Goal: Task Accomplishment & Management: Manage account settings

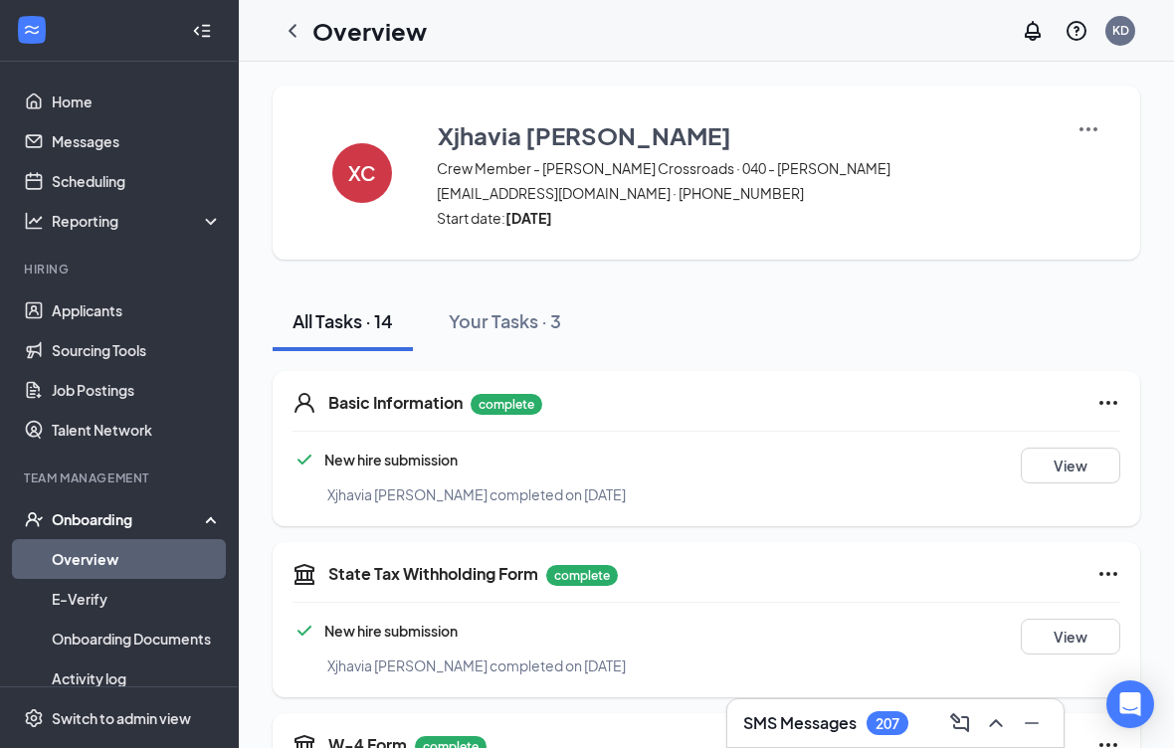
click at [70, 303] on link "Applicants" at bounding box center [137, 311] width 170 height 40
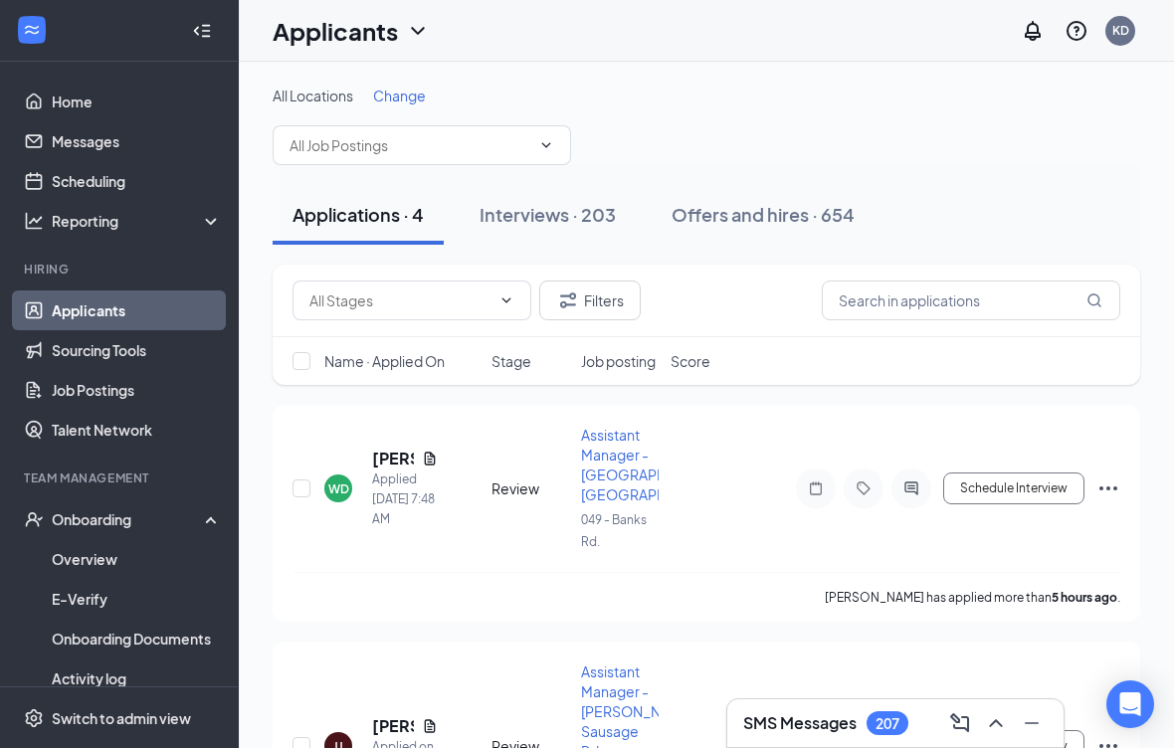
click at [1115, 487] on icon "Ellipses" at bounding box center [1108, 489] width 18 height 4
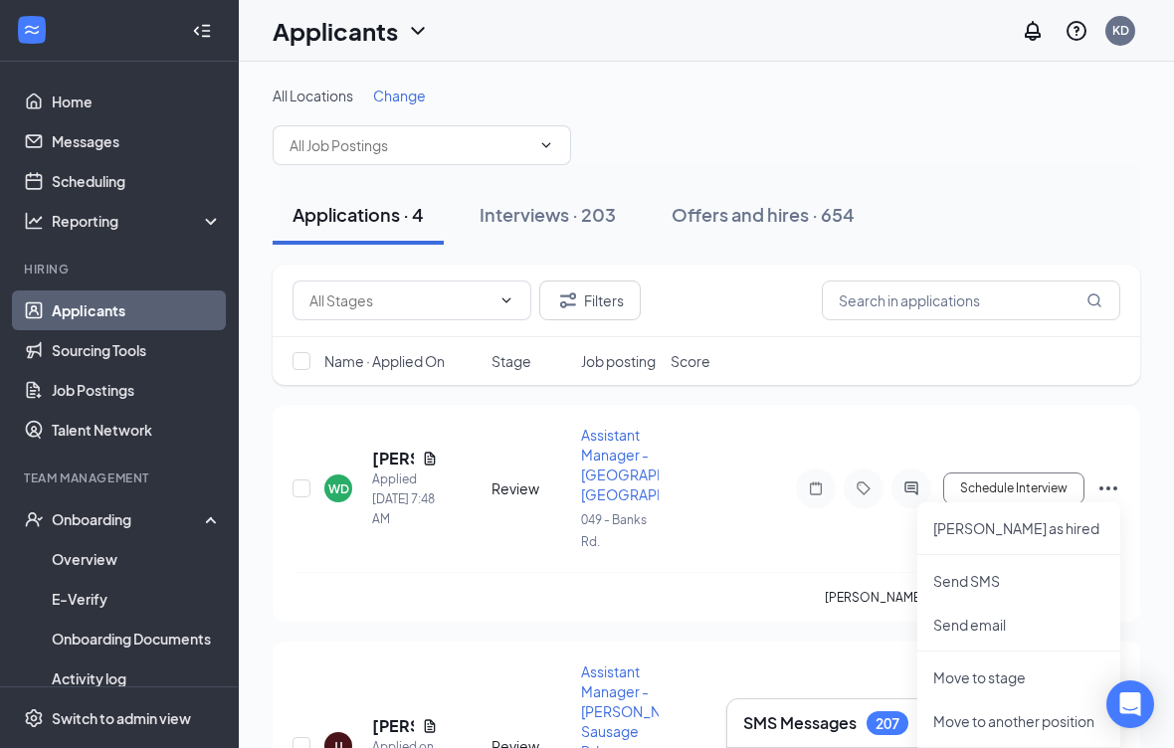
click at [1029, 531] on p "[PERSON_NAME] as hired" at bounding box center [1018, 528] width 171 height 20
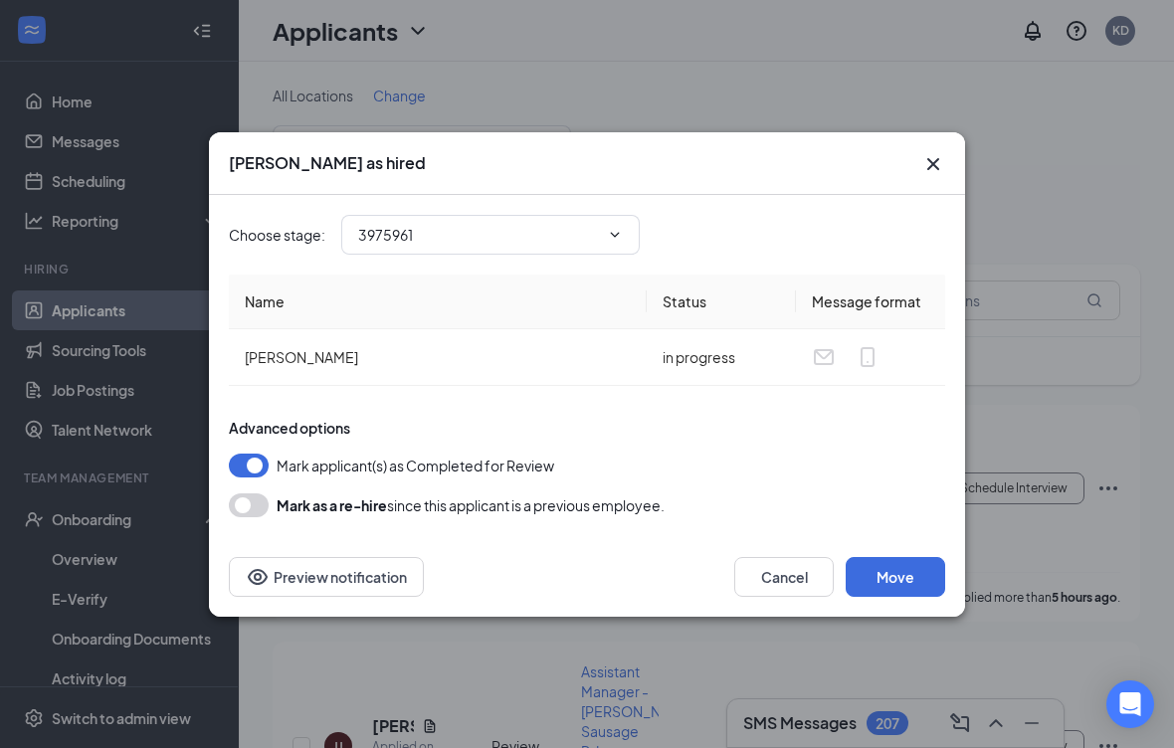
type input "Hiring Complete (final stage)"
click at [610, 238] on icon "ChevronDown" at bounding box center [615, 235] width 16 height 16
click at [568, 244] on input "Hiring Complete (final stage)" at bounding box center [478, 235] width 241 height 22
click at [905, 572] on button "Move" at bounding box center [896, 577] width 100 height 40
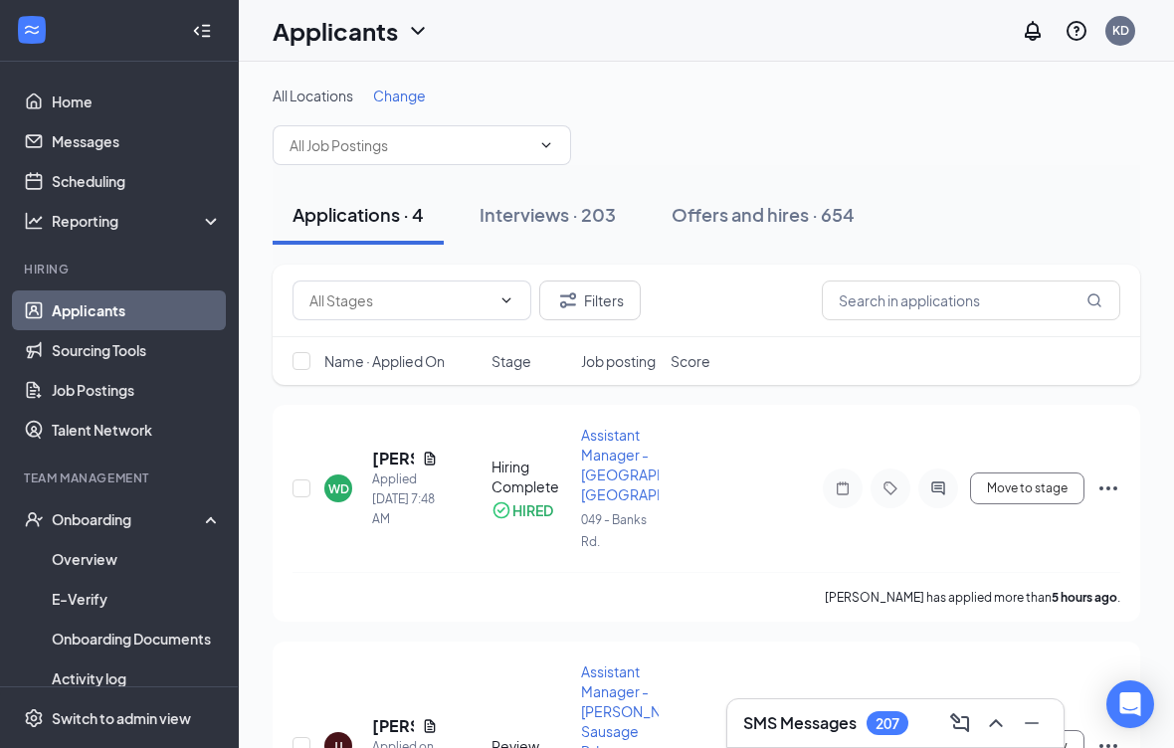
click at [1114, 479] on icon "Ellipses" at bounding box center [1108, 489] width 24 height 24
click at [1107, 487] on icon "Ellipses" at bounding box center [1108, 489] width 18 height 4
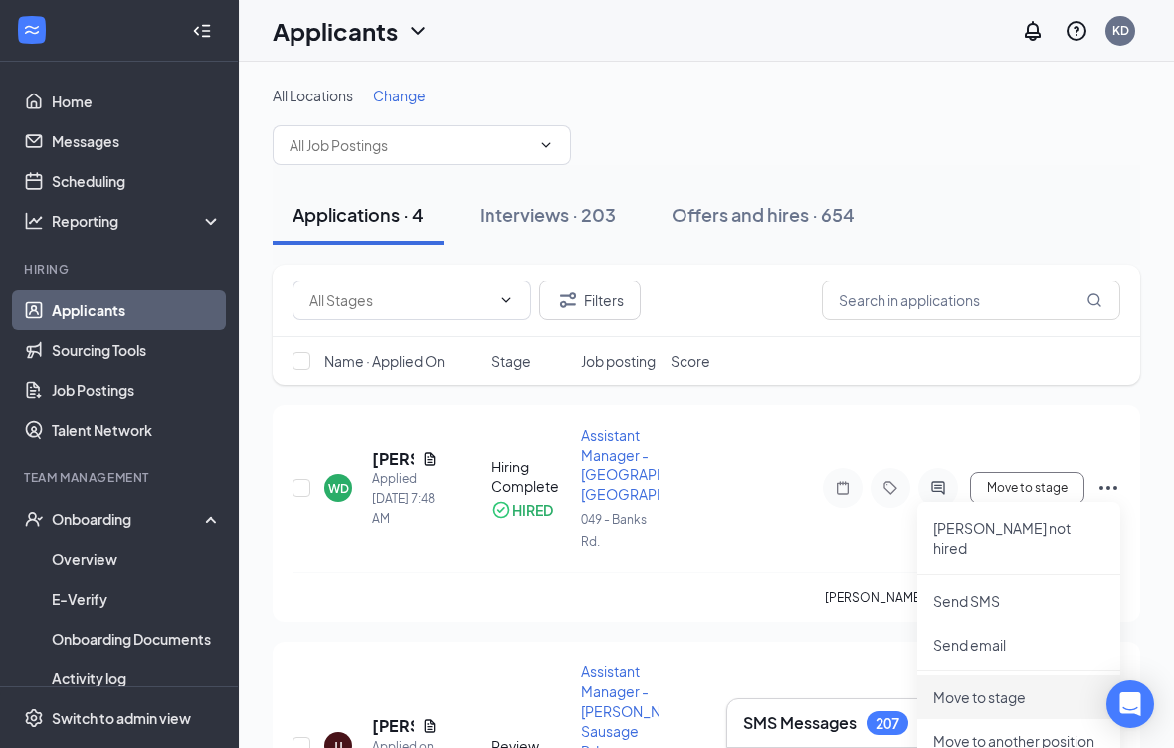
click at [1035, 688] on p "Move to stage" at bounding box center [1018, 698] width 171 height 20
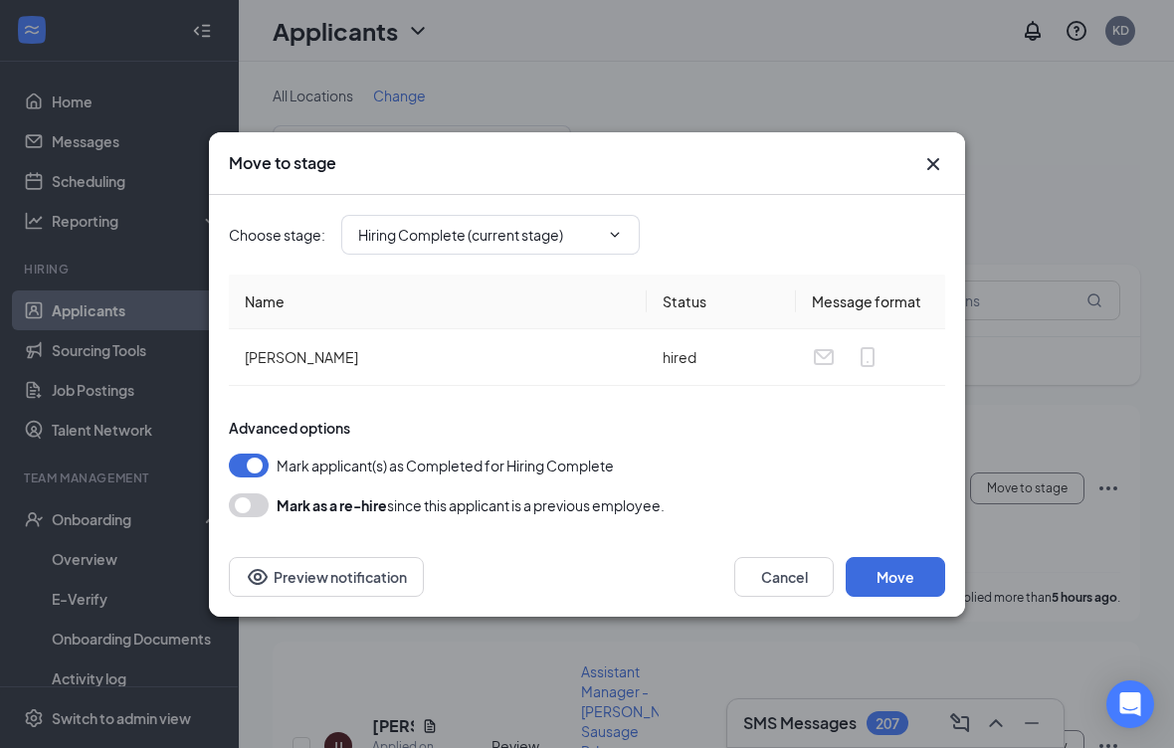
click at [588, 224] on input "Hiring Complete (current stage)" at bounding box center [478, 235] width 241 height 22
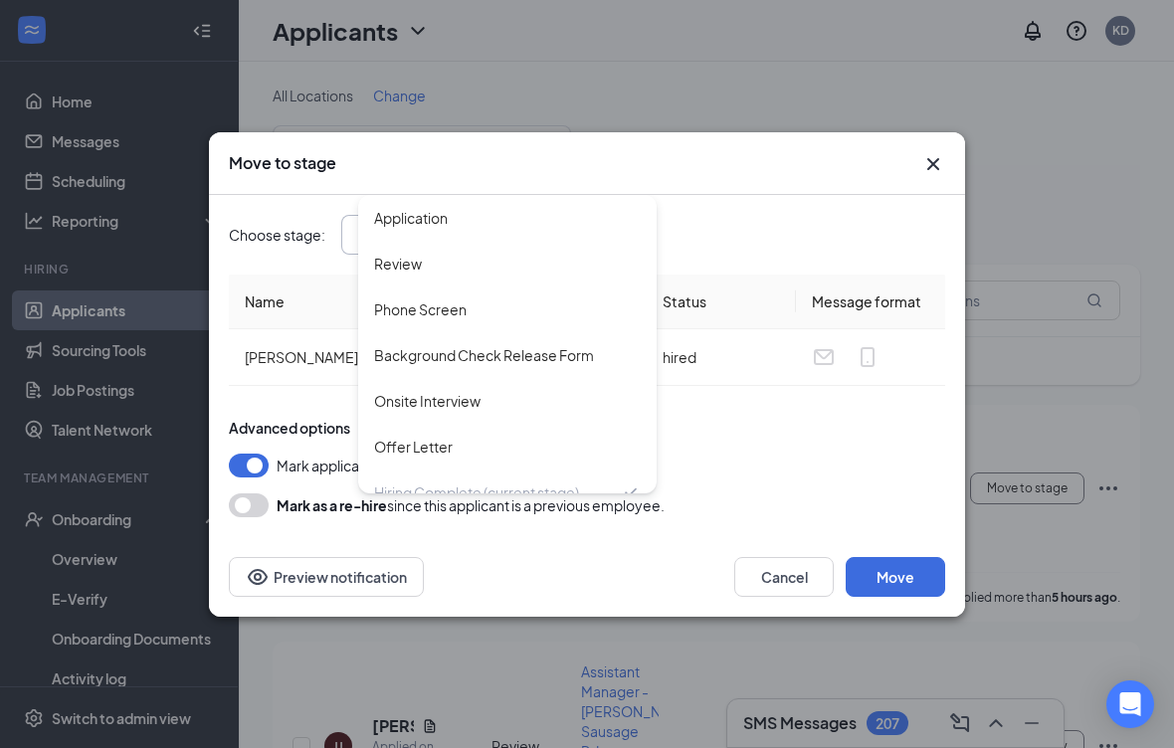
click at [468, 447] on div "Offer Letter" at bounding box center [507, 447] width 267 height 22
type input "Offer Letter"
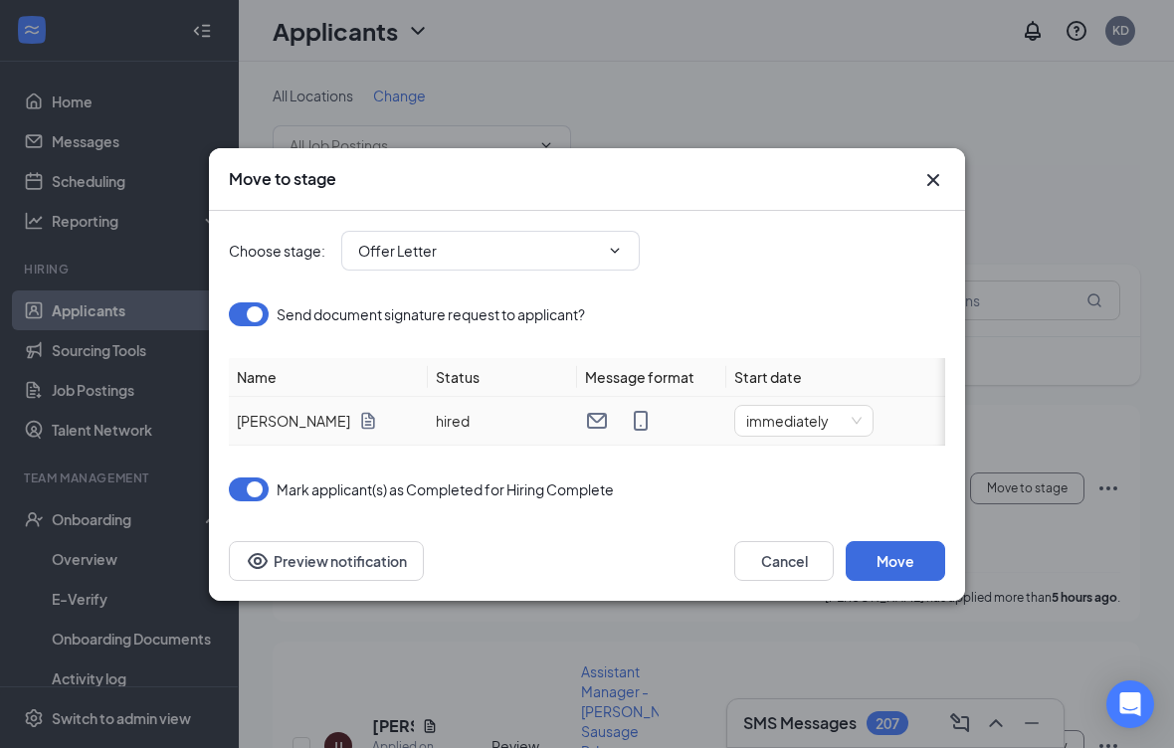
click at [825, 408] on span "immediately" at bounding box center [803, 421] width 115 height 30
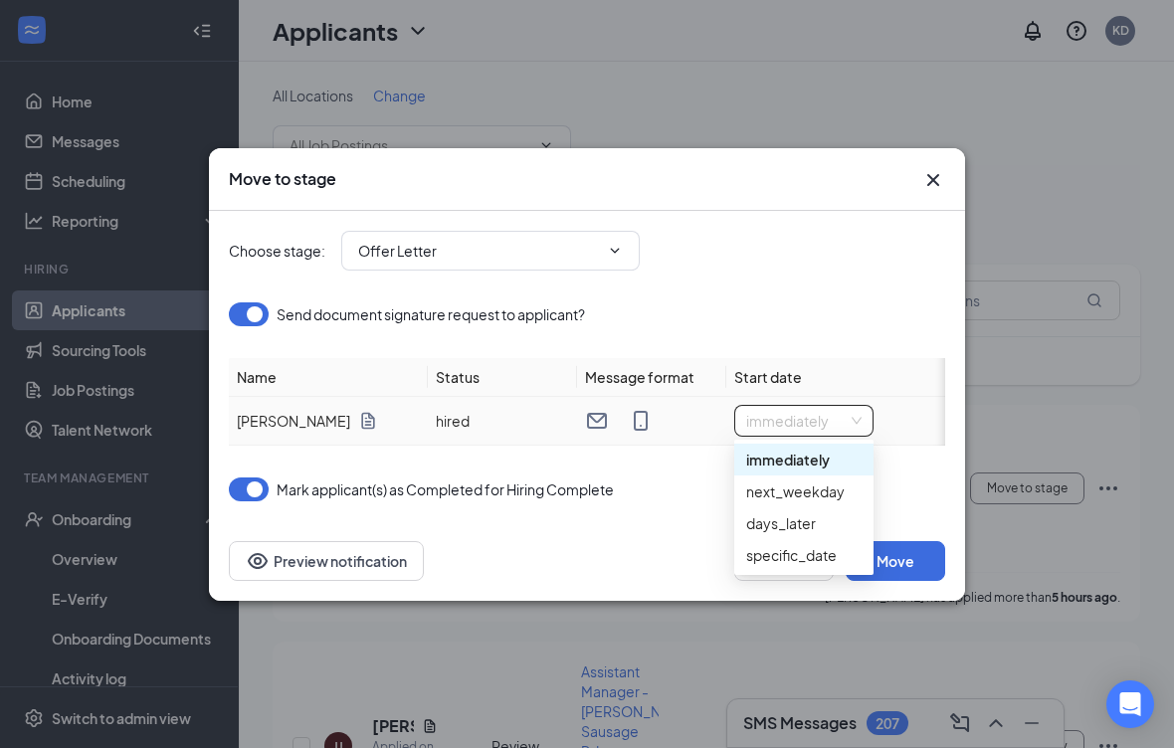
click at [824, 553] on div "specific_date" at bounding box center [803, 555] width 115 height 22
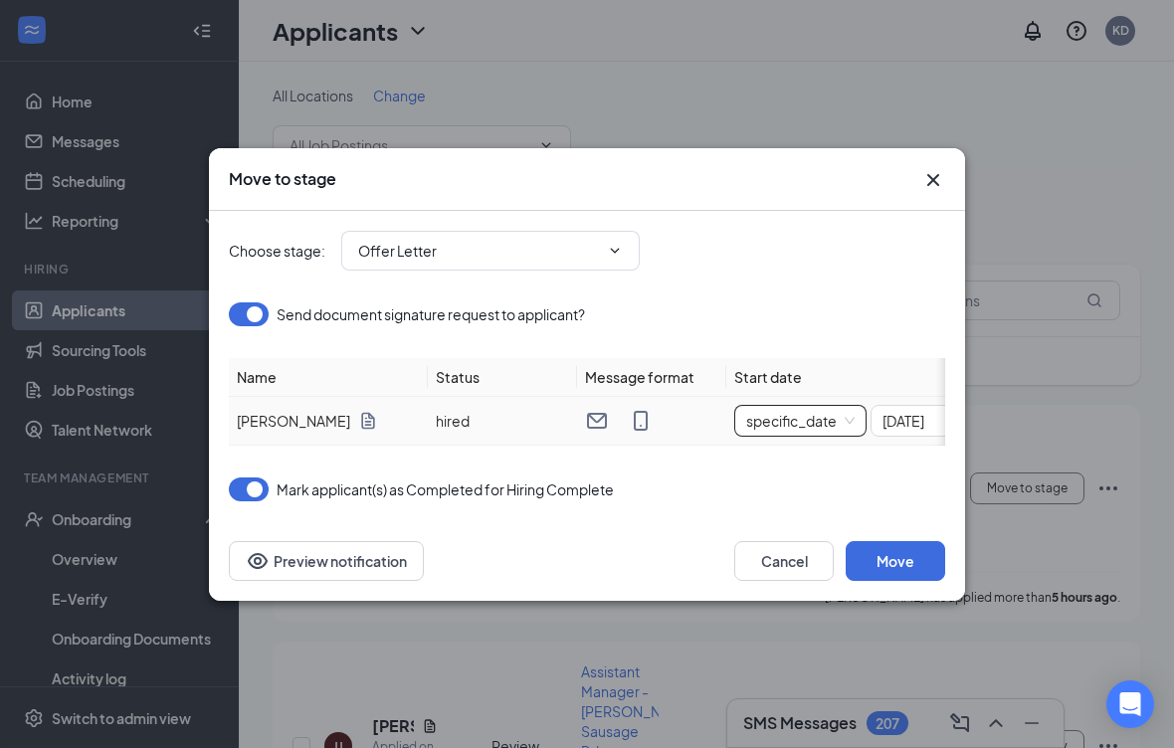
click at [905, 425] on input "[DATE]" at bounding box center [935, 421] width 104 height 22
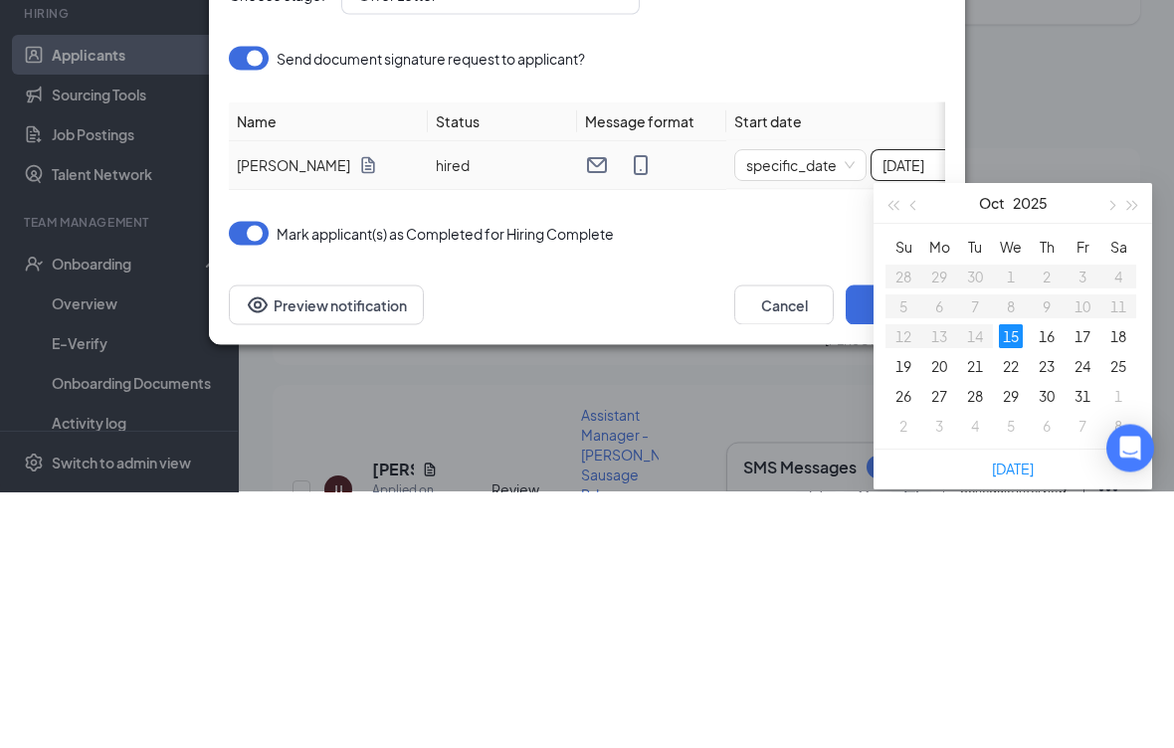
click at [678, 541] on div "Cancel Move Preview notification" at bounding box center [587, 561] width 716 height 40
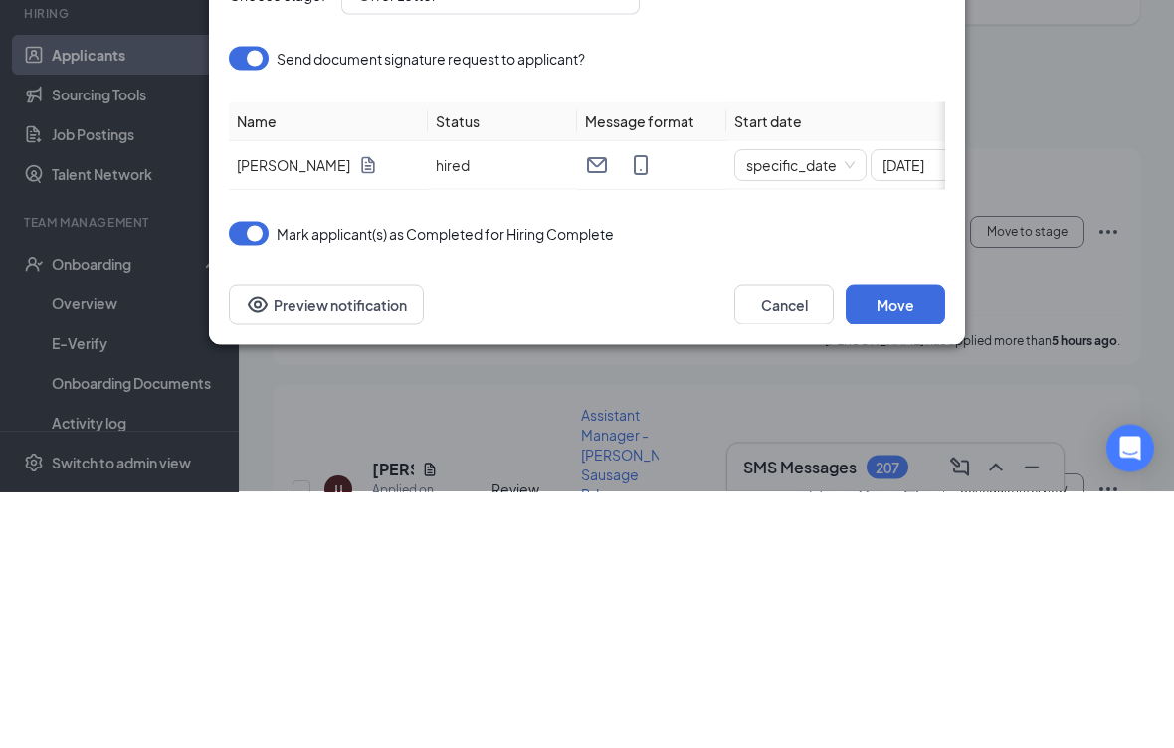
scroll to position [257, 0]
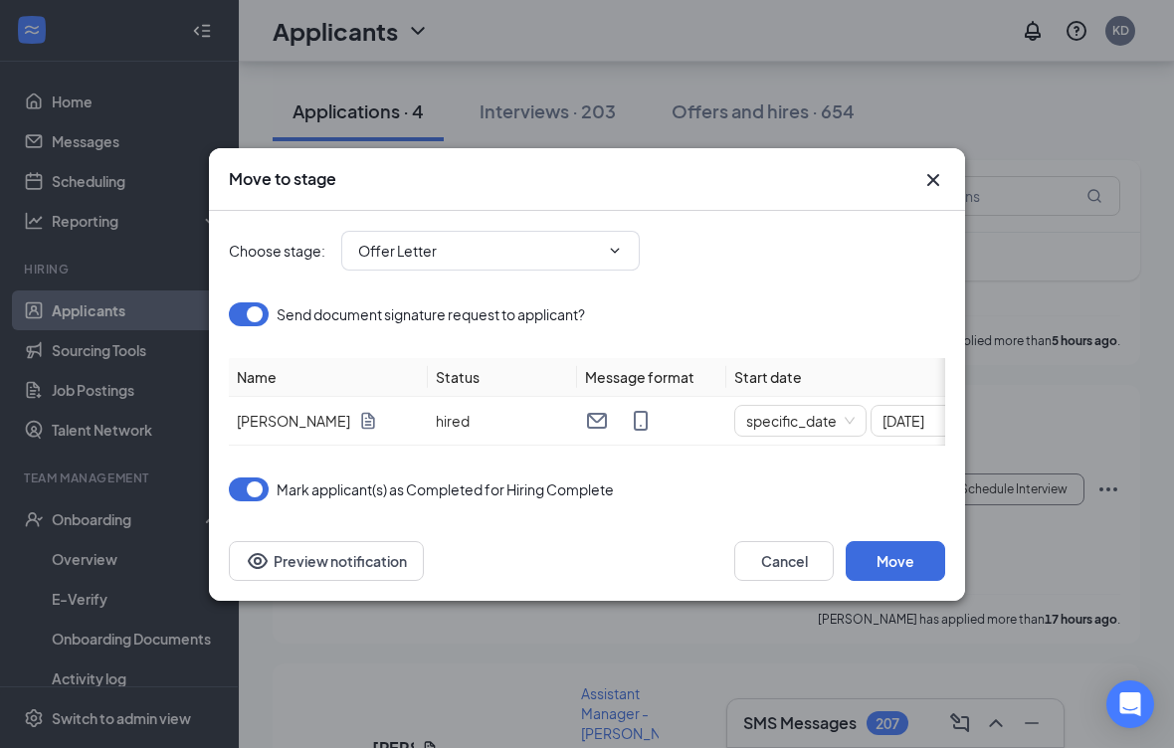
click at [922, 417] on input "[DATE]" at bounding box center [935, 421] width 104 height 22
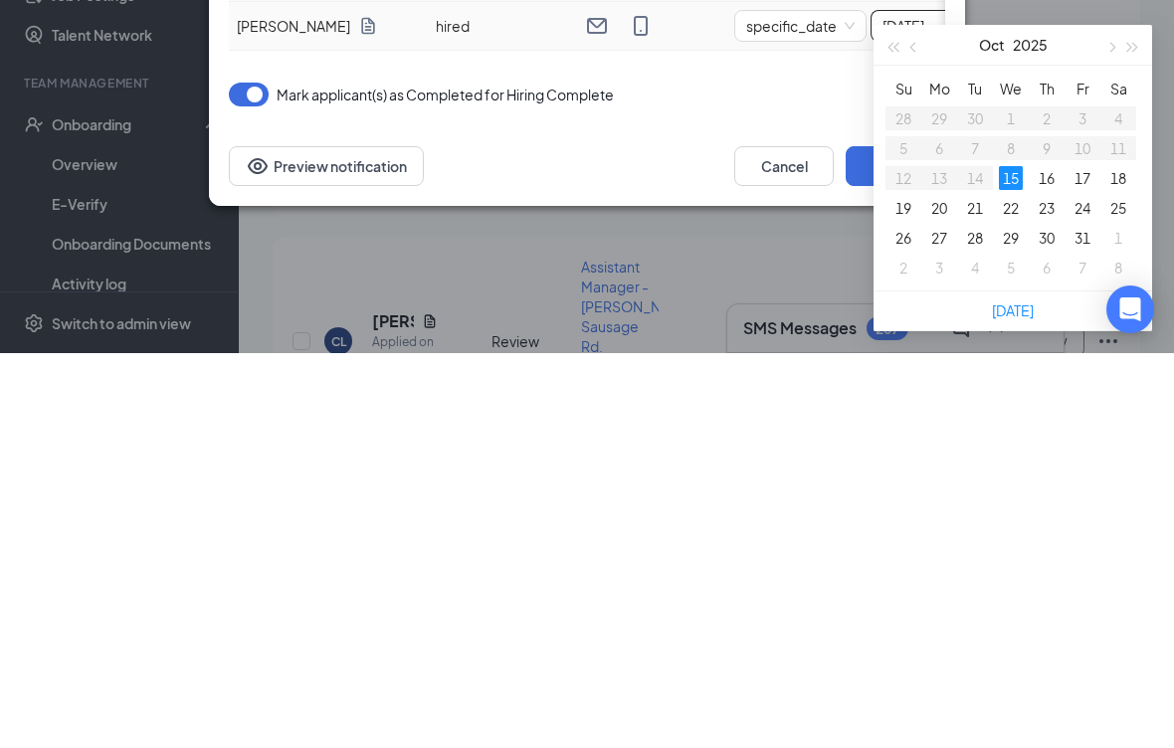
scroll to position [298, 0]
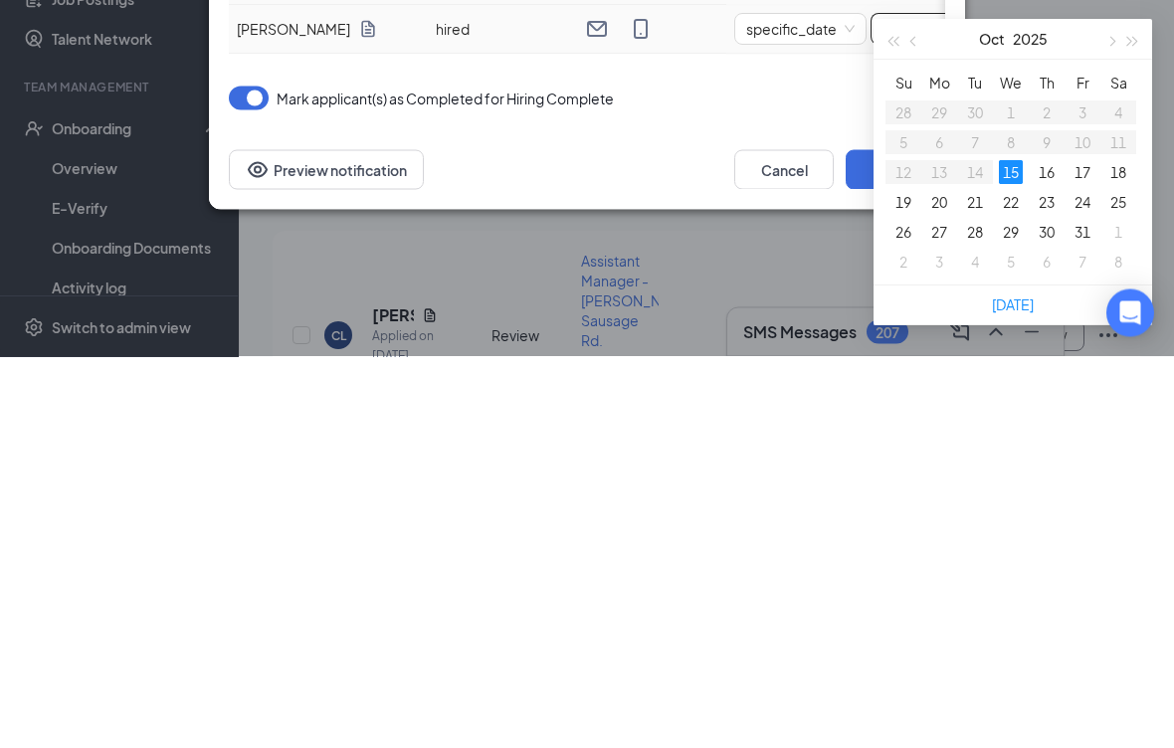
type input "[DATE]"
click at [940, 582] on div "20" at bounding box center [939, 594] width 24 height 24
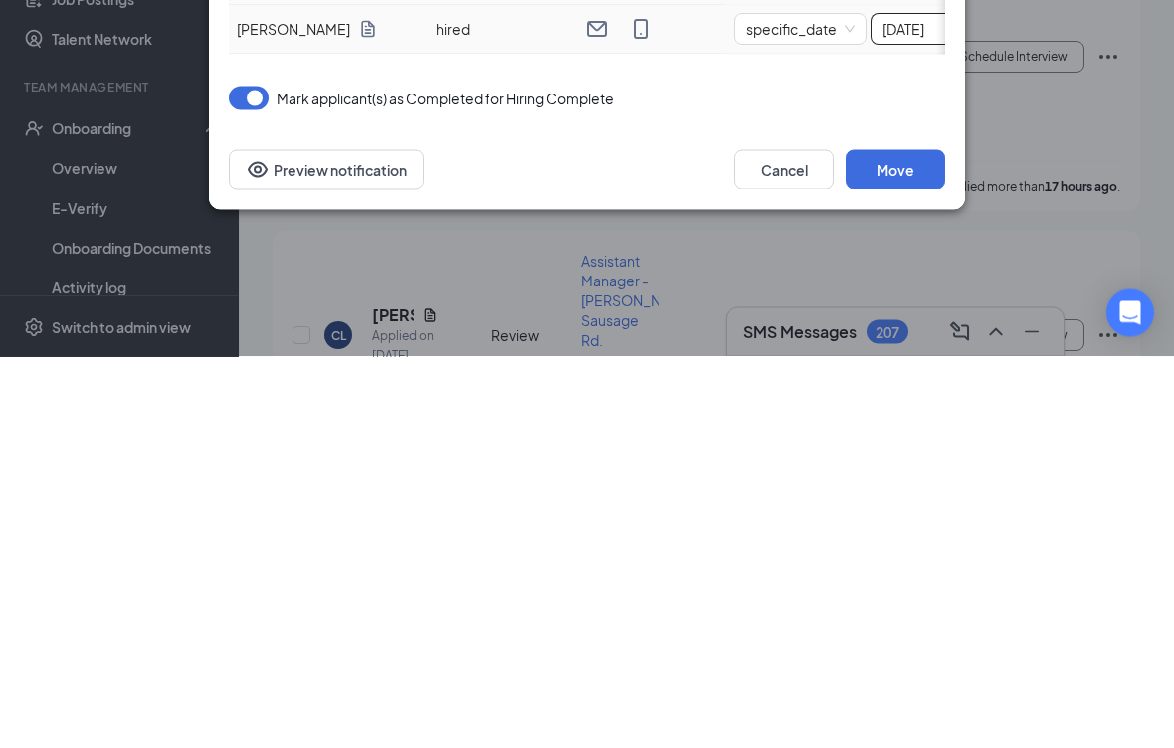
click at [897, 541] on button "Move" at bounding box center [896, 561] width 100 height 40
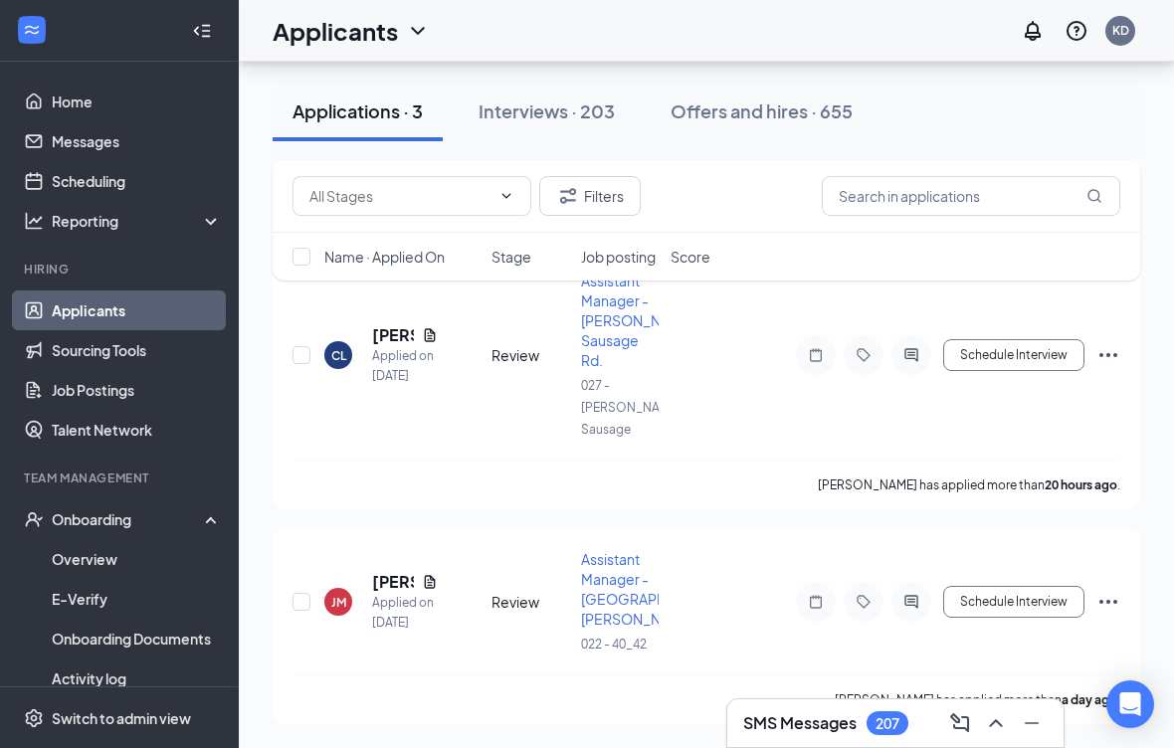
scroll to position [374, 0]
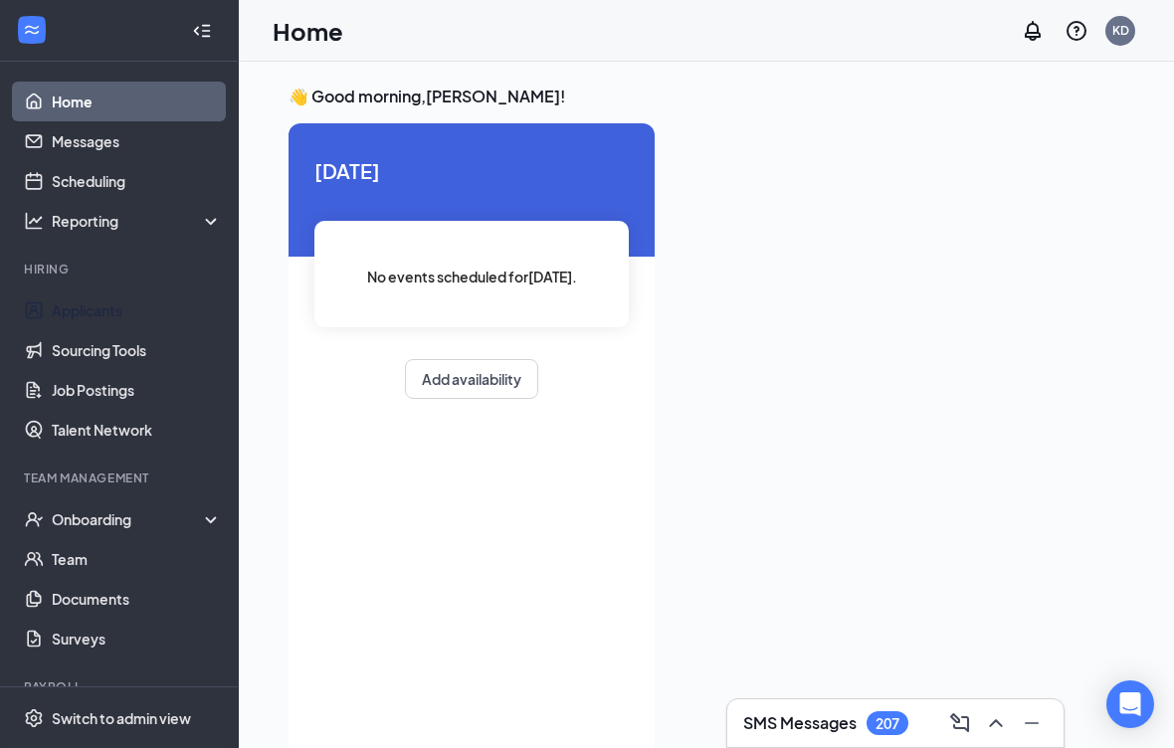
click at [136, 312] on link "Applicants" at bounding box center [137, 311] width 170 height 40
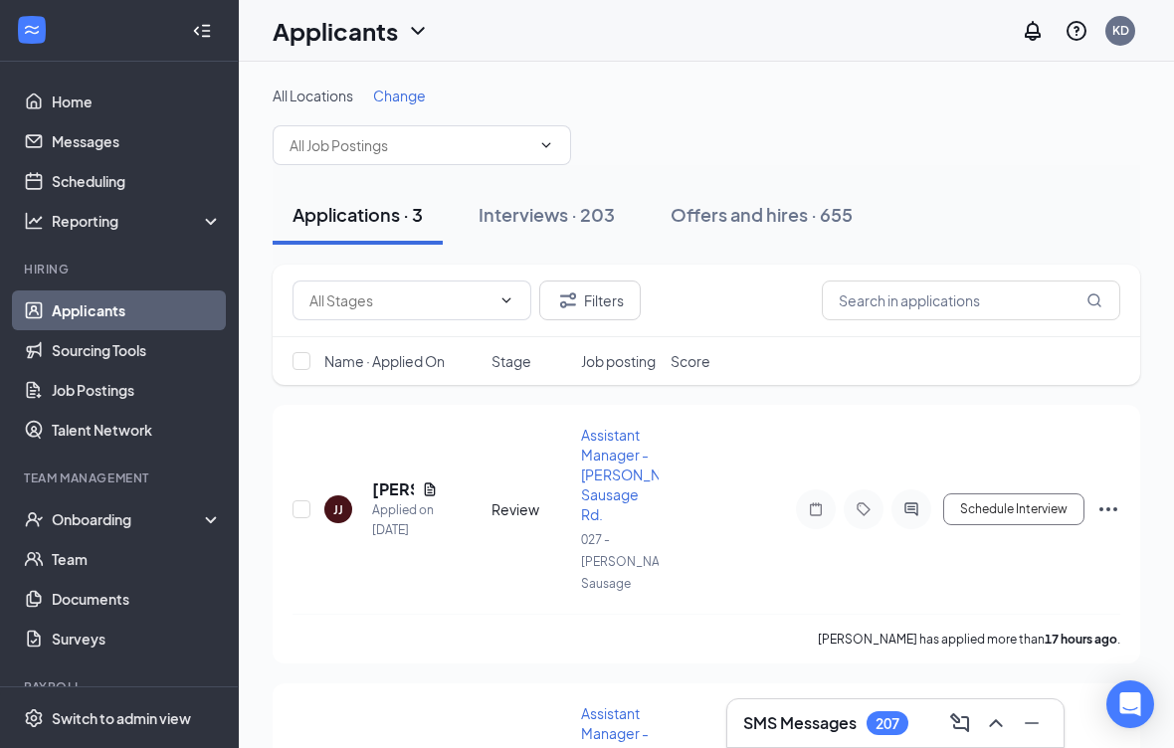
click at [750, 226] on div "Offers and hires · 655" at bounding box center [762, 214] width 182 height 25
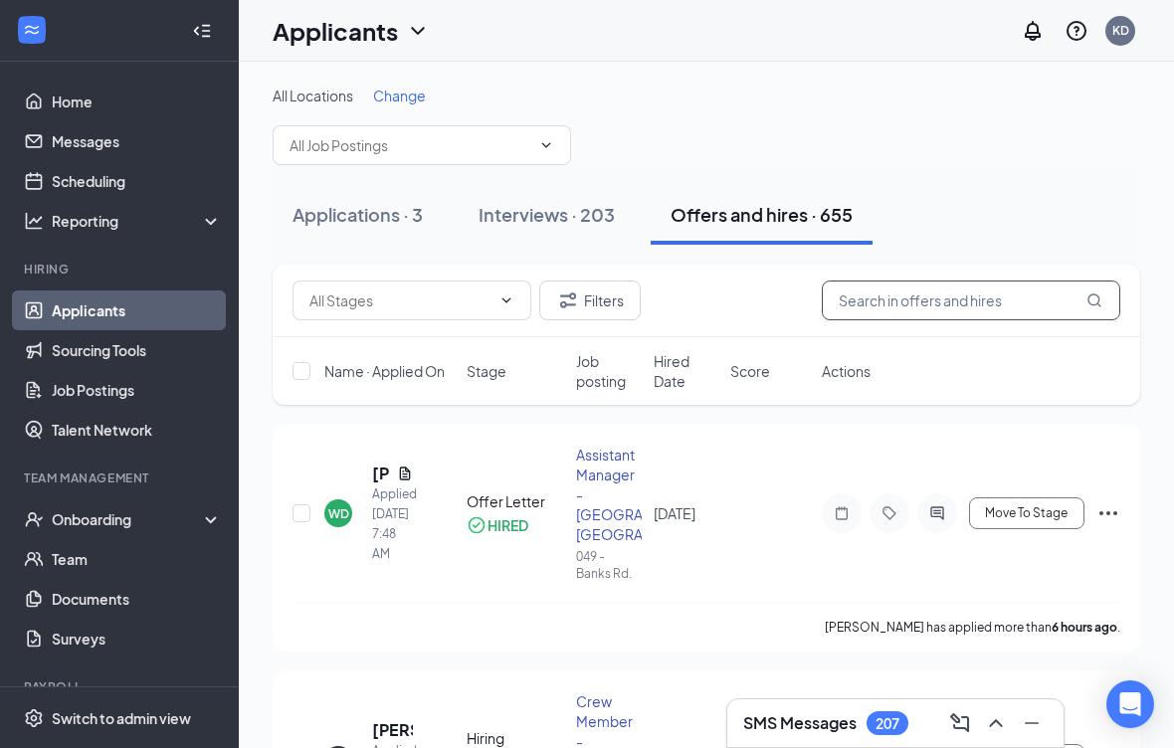
click at [937, 307] on input "text" at bounding box center [971, 301] width 299 height 40
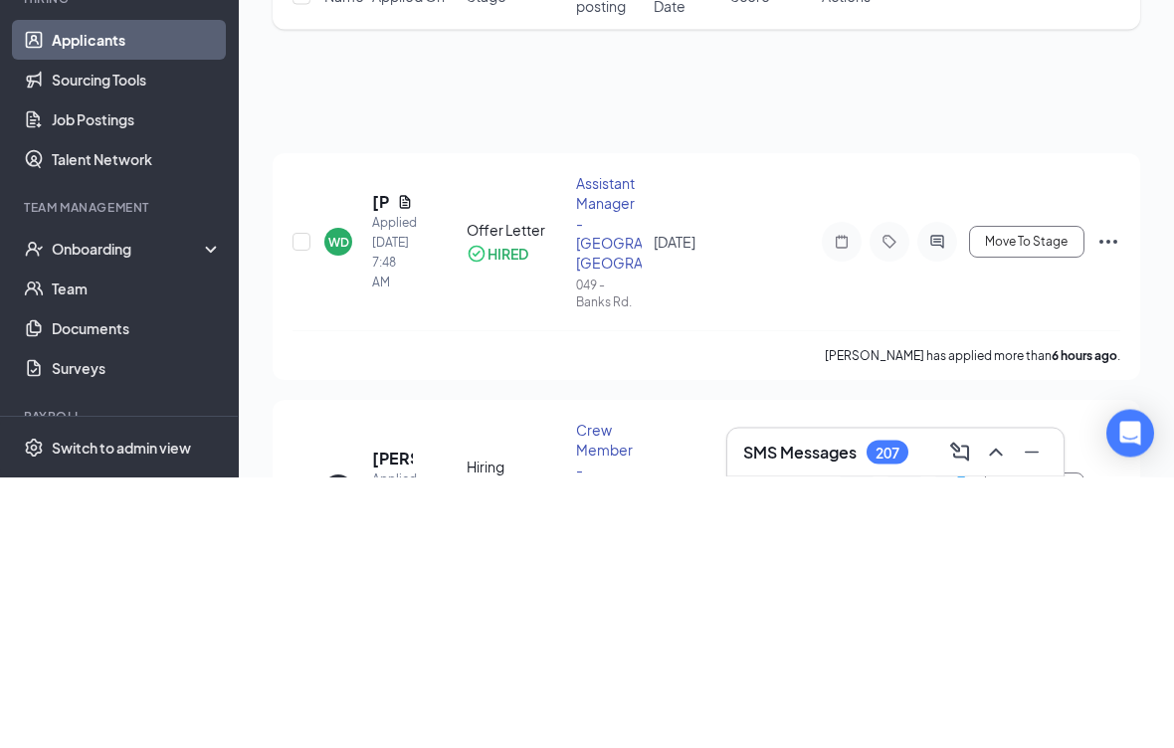
click at [926, 494] on div at bounding box center [937, 514] width 40 height 40
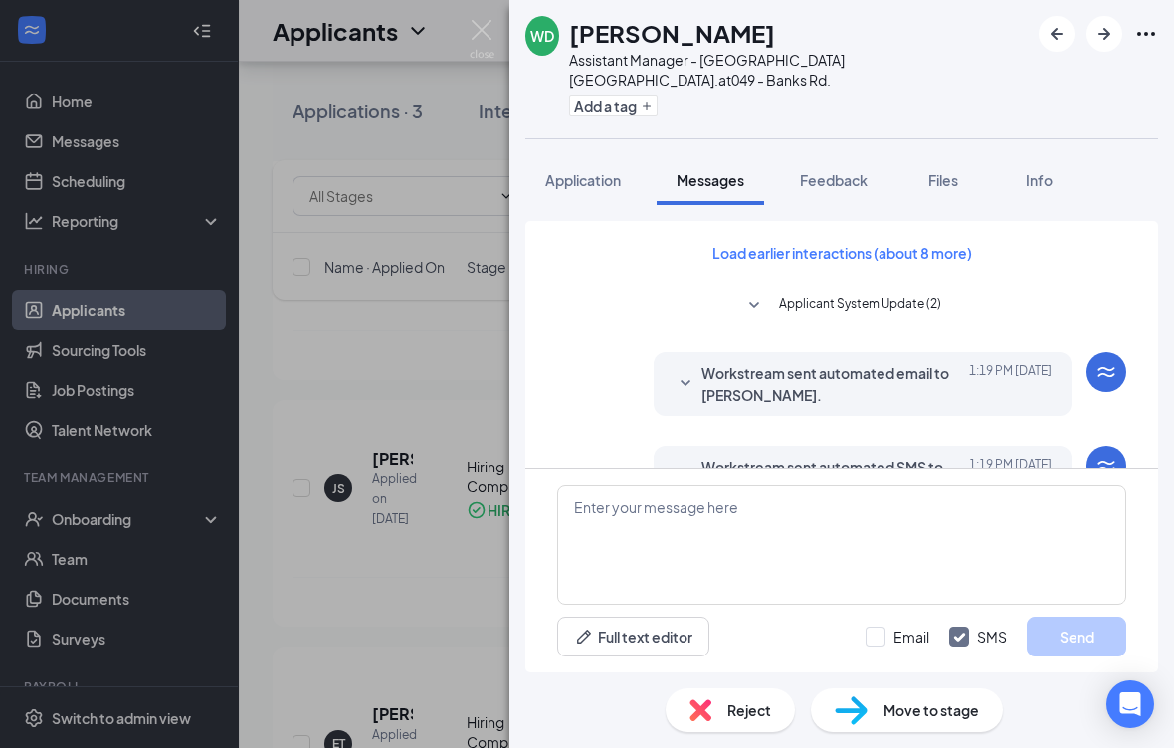
click at [939, 171] on span "Files" at bounding box center [943, 180] width 30 height 18
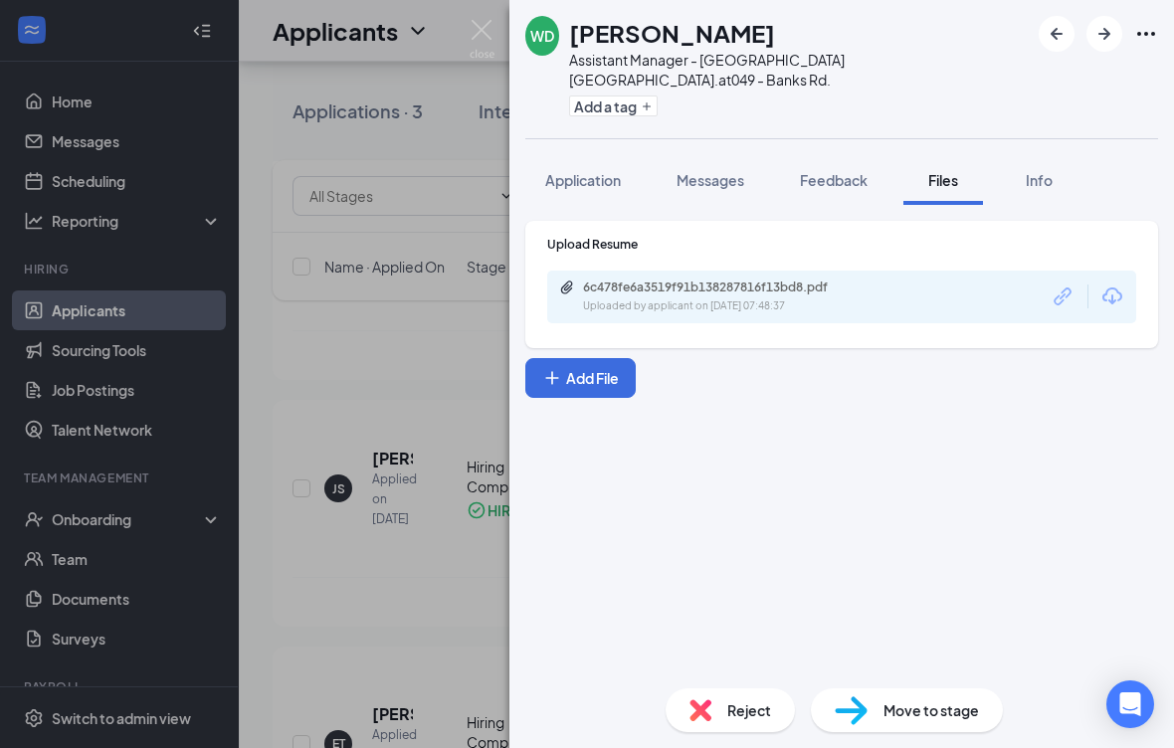
click at [616, 358] on button "Add File" at bounding box center [580, 378] width 110 height 40
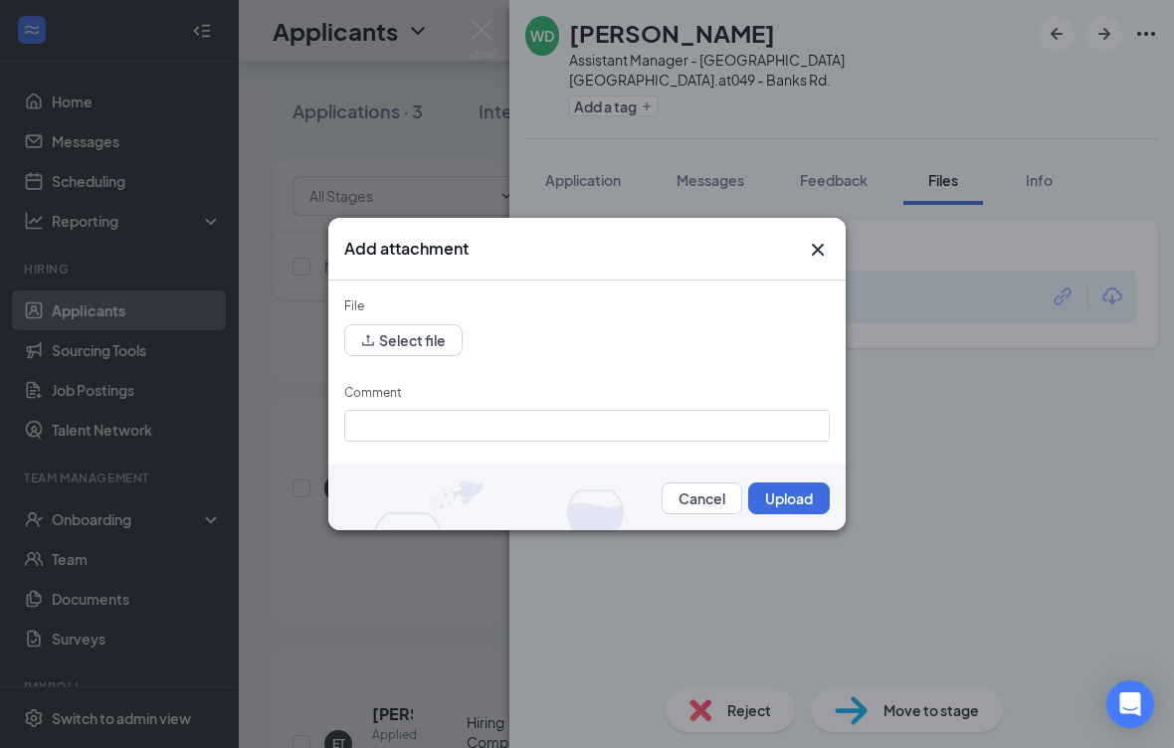
click at [436, 356] on button "Select file" at bounding box center [403, 340] width 118 height 32
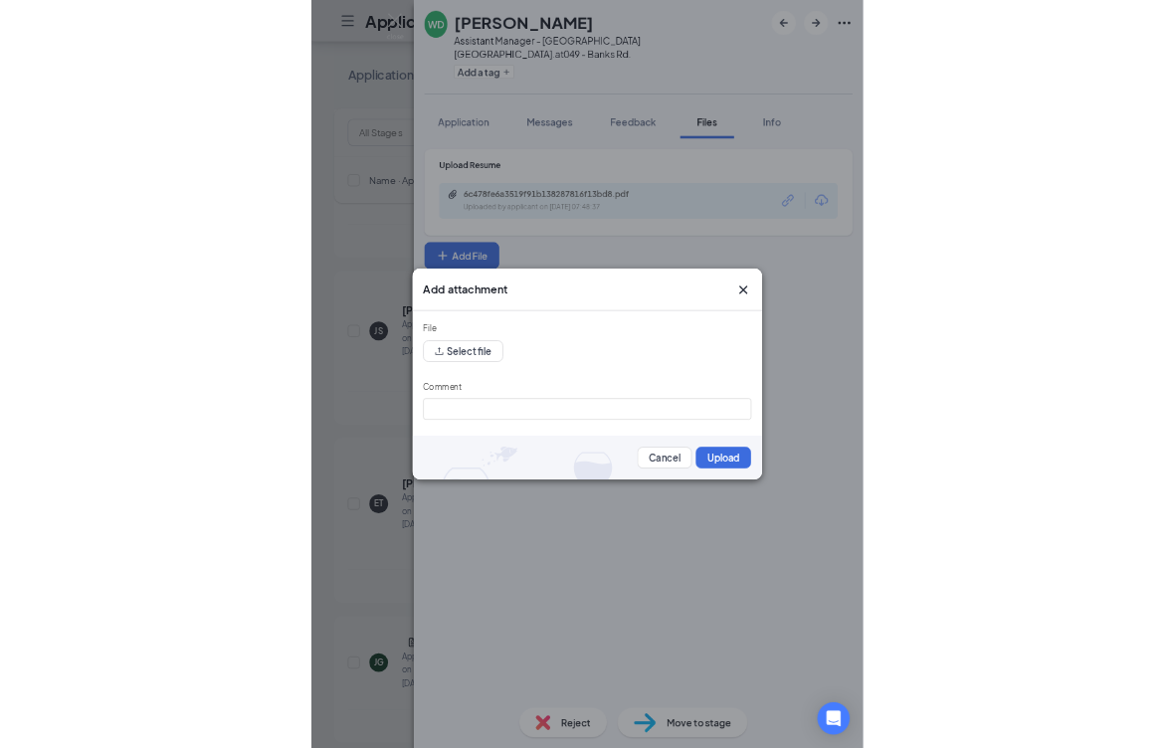
scroll to position [272, 0]
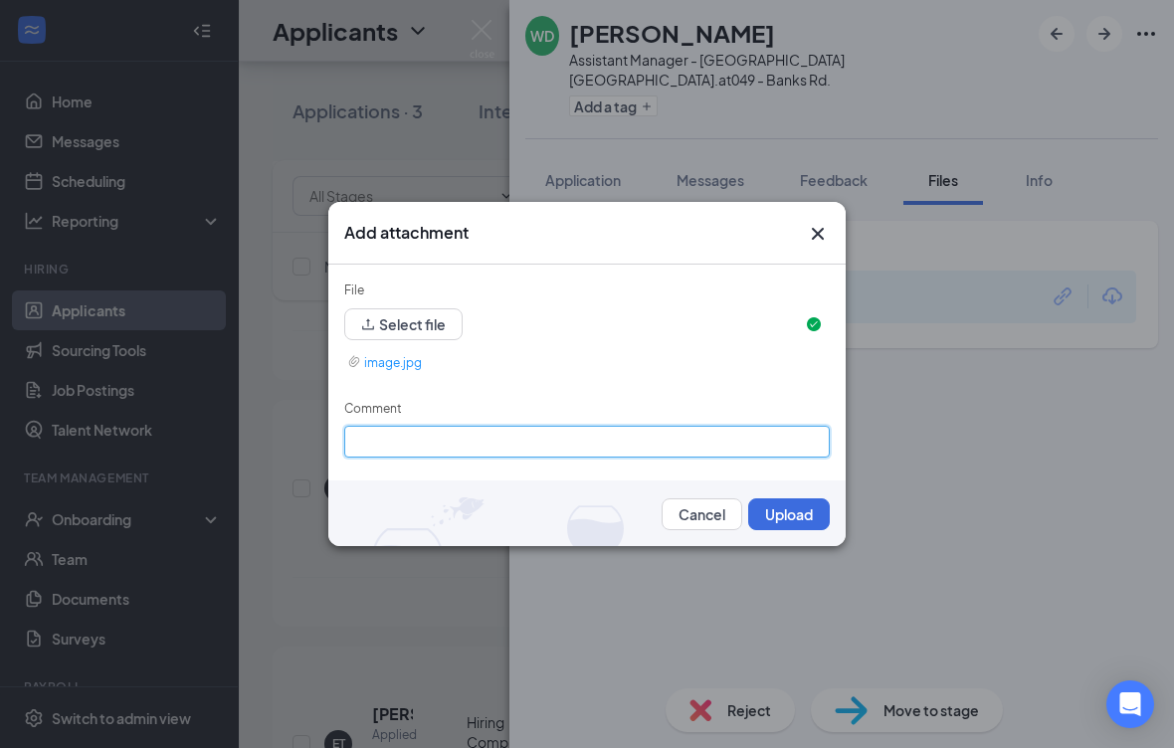
click at [559, 454] on input "Comment" at bounding box center [587, 442] width 486 height 32
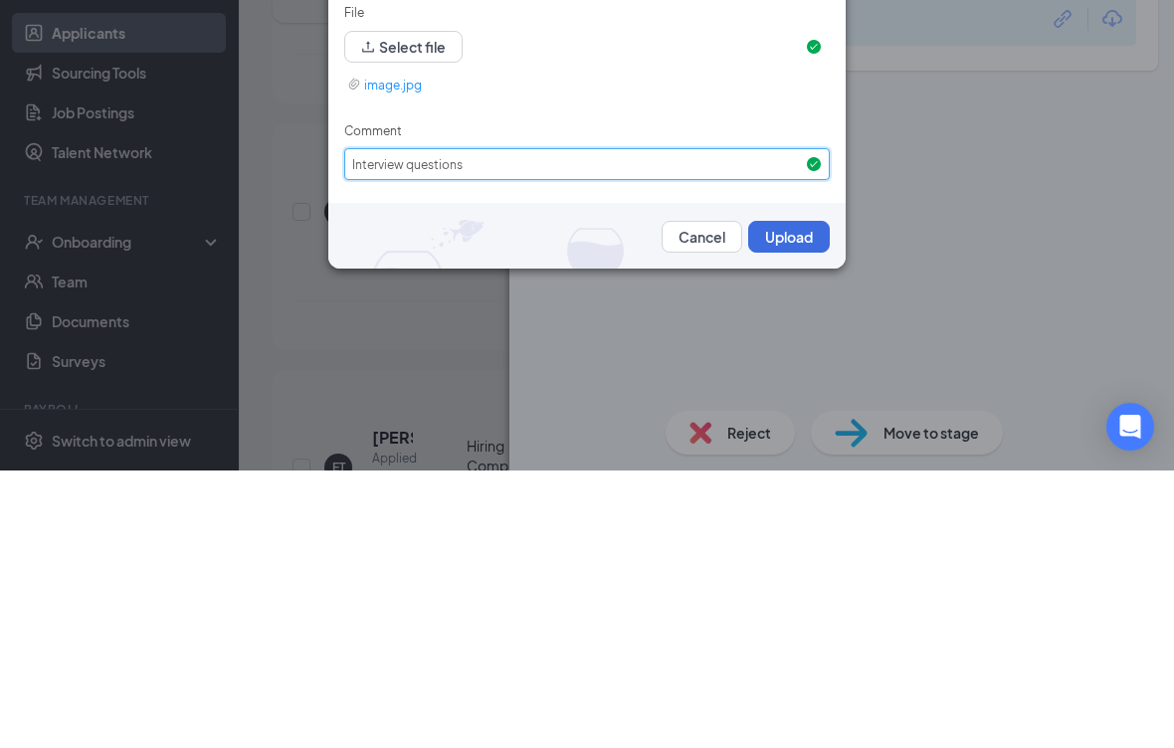
type input "Interview questions"
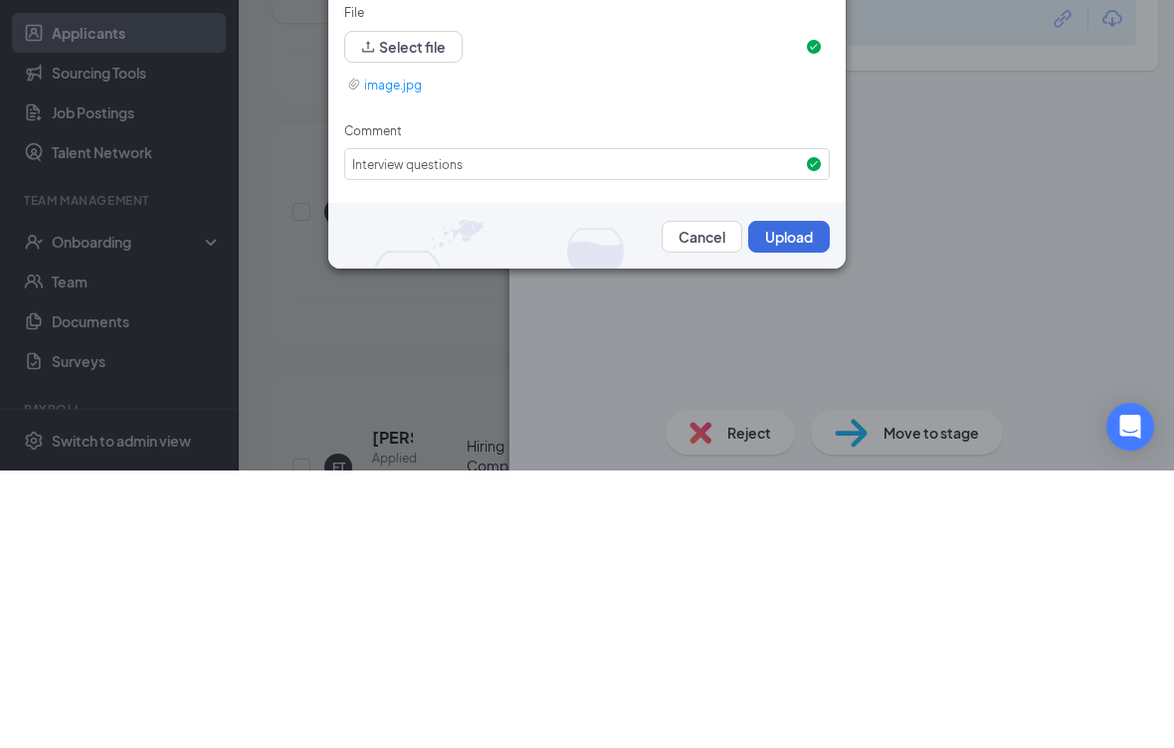
click at [809, 498] on button "Upload" at bounding box center [789, 514] width 82 height 32
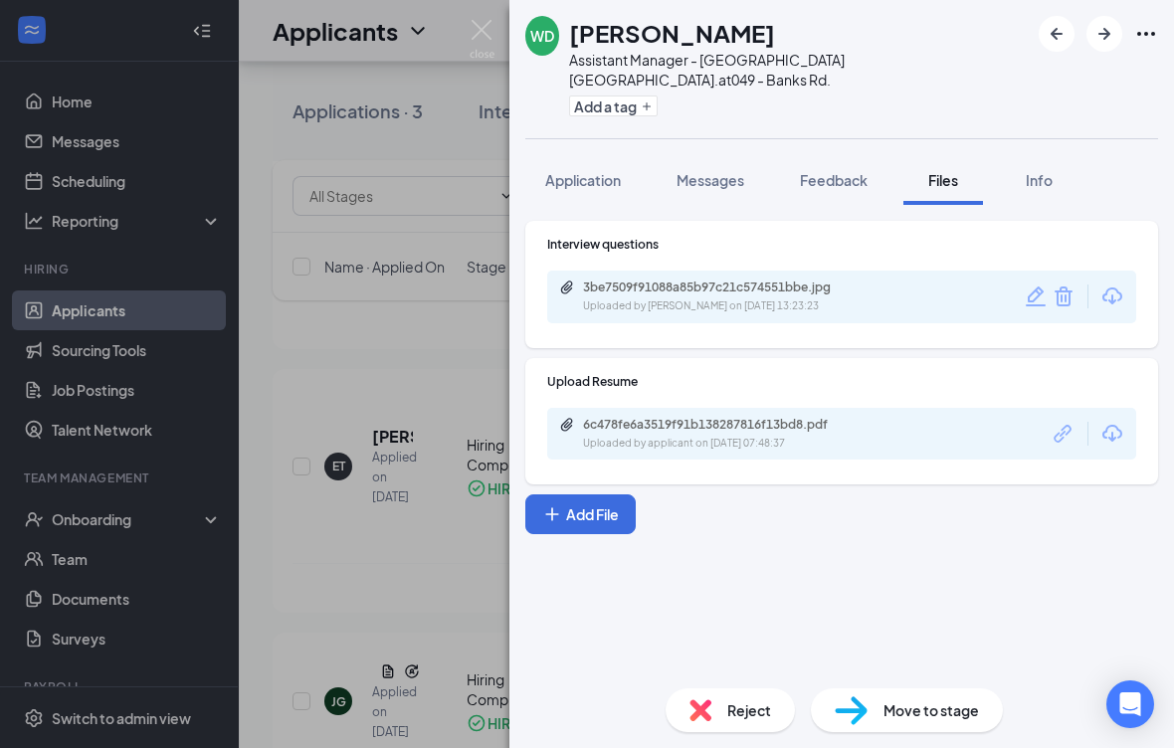
click at [606, 495] on button "Add File" at bounding box center [580, 515] width 110 height 40
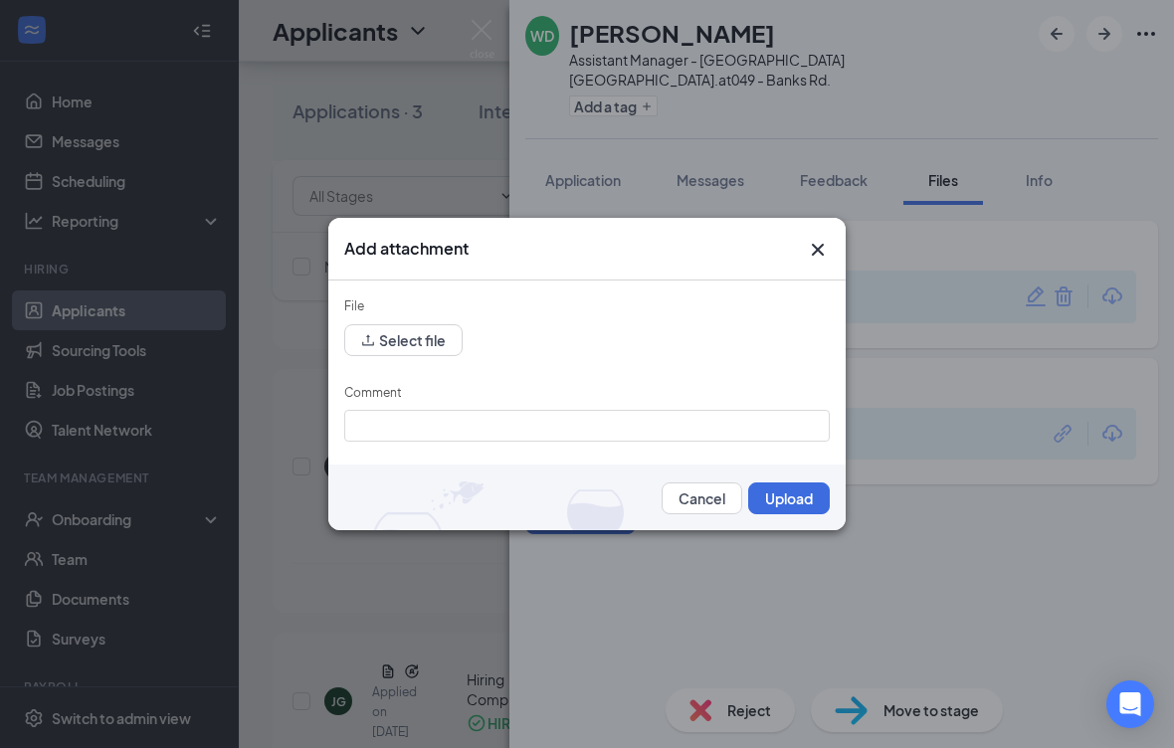
click at [440, 355] on button "Select file" at bounding box center [403, 340] width 118 height 32
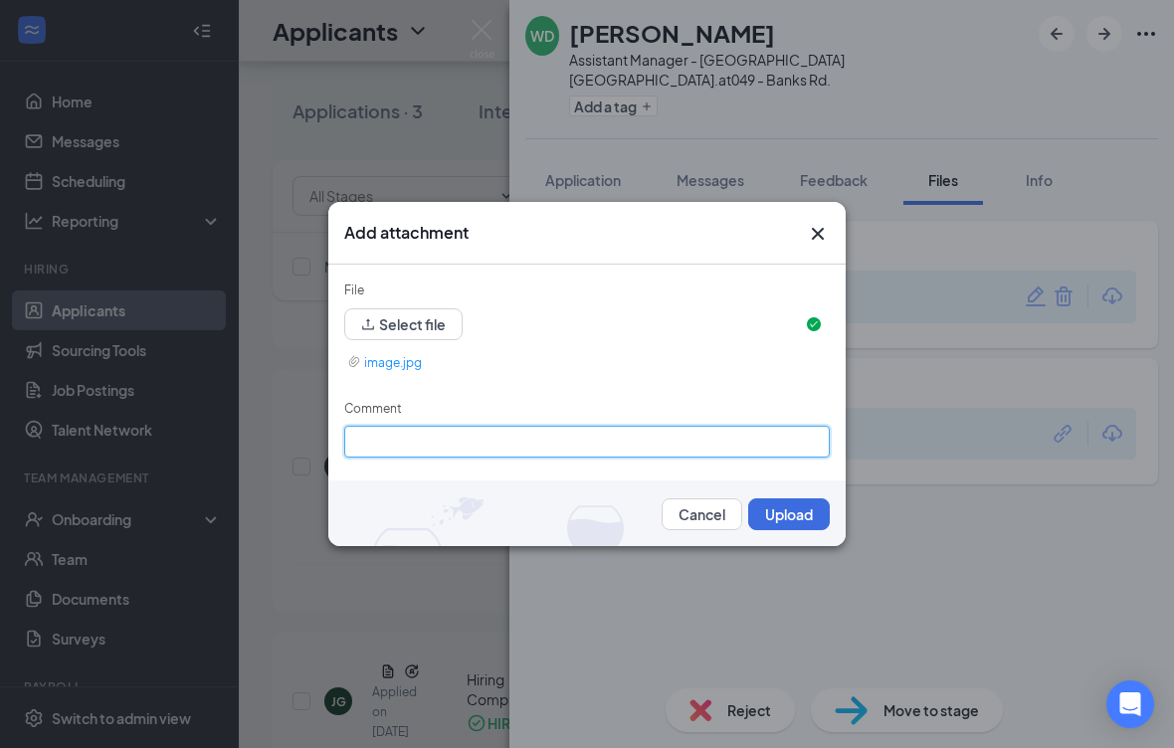
click at [539, 458] on input "Comment" at bounding box center [587, 442] width 486 height 32
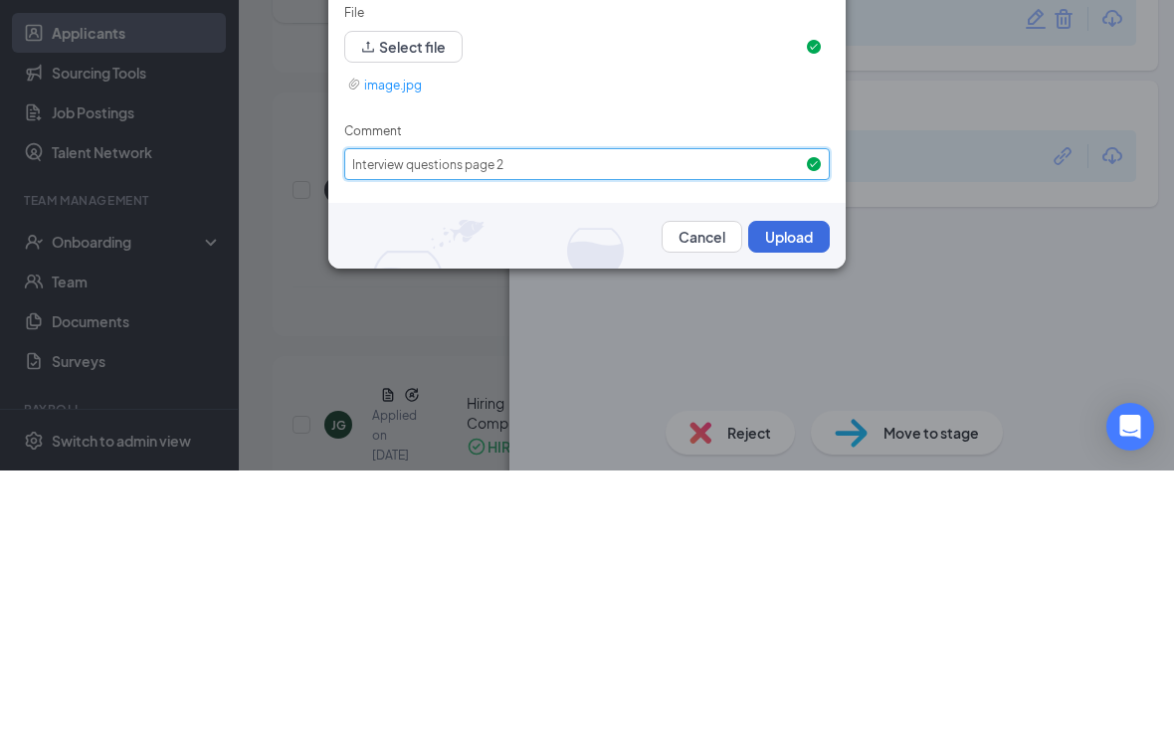
type input "Interview questions page 2"
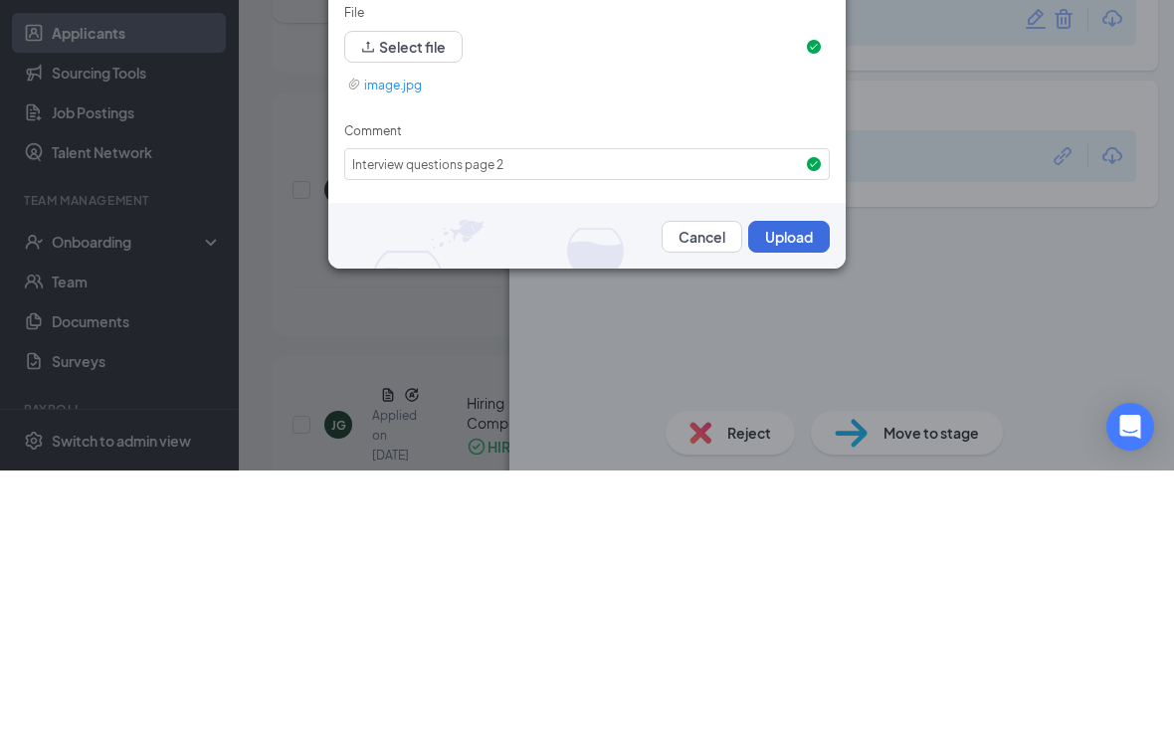
click at [803, 498] on button "Upload" at bounding box center [789, 514] width 82 height 32
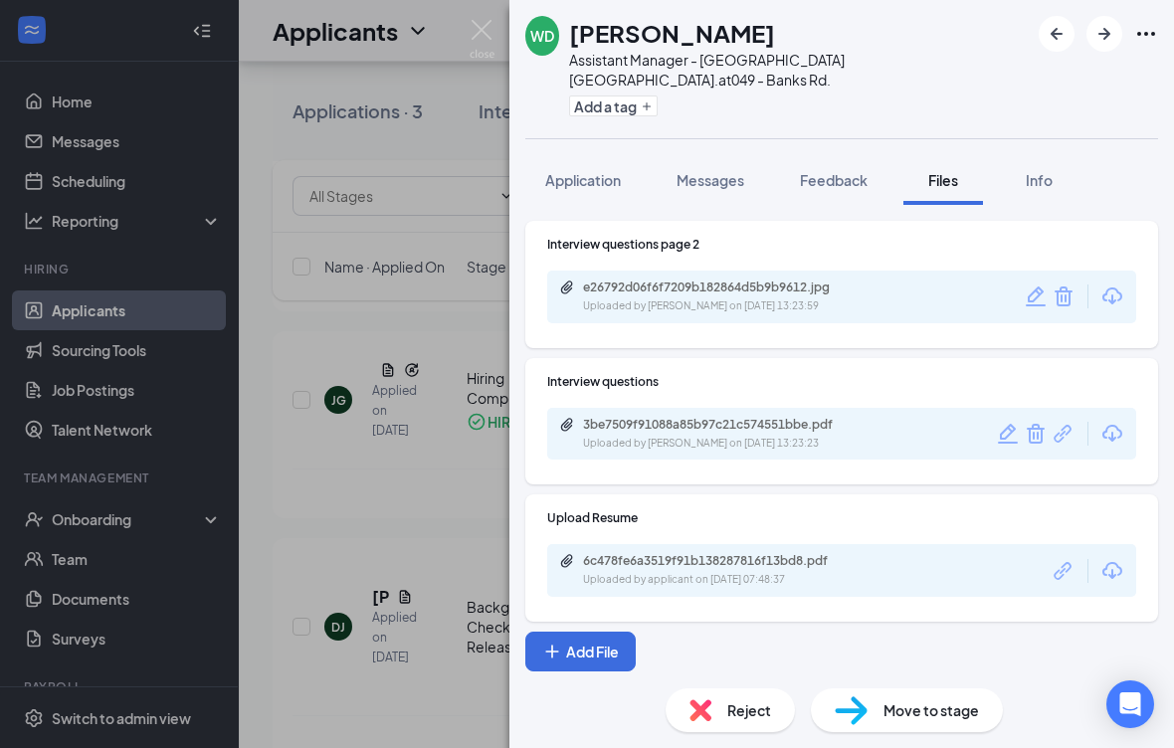
scroll to position [852, 0]
